Goal: Find contact information: Find contact information

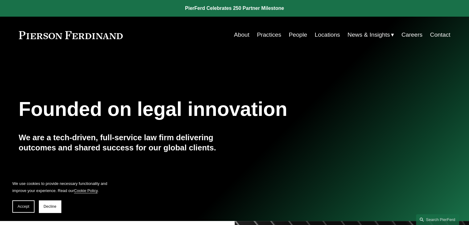
click at [439, 38] on link "Contact" at bounding box center [440, 35] width 20 height 12
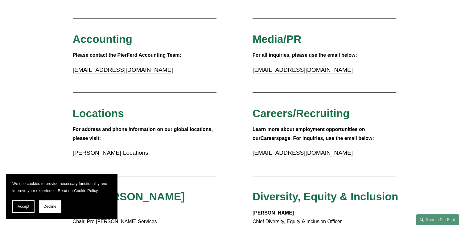
scroll to position [90, 0]
